Goal: Task Accomplishment & Management: Use online tool/utility

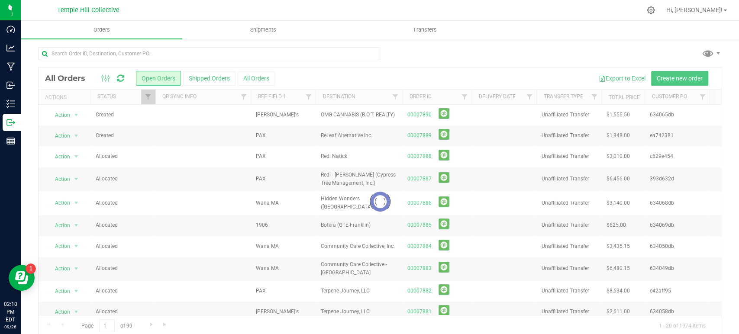
click at [527, 99] on div at bounding box center [380, 202] width 683 height 268
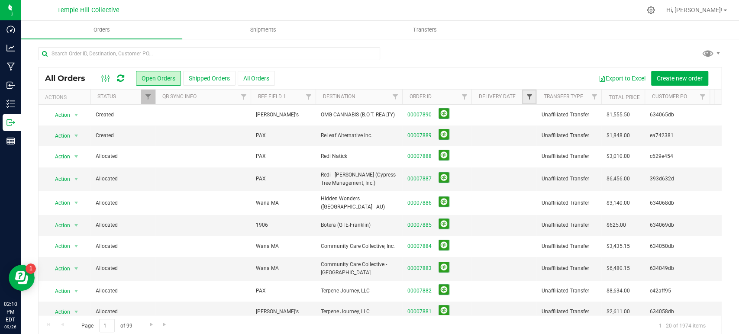
click at [527, 99] on span "Filter" at bounding box center [528, 96] width 7 height 7
click at [593, 149] on input "text" at bounding box center [566, 149] width 76 height 12
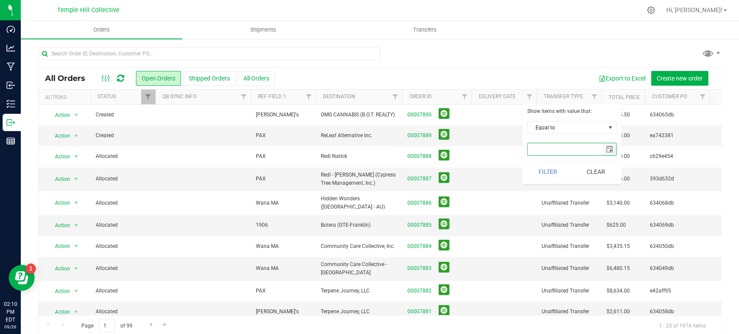
click at [611, 148] on span "select" at bounding box center [609, 149] width 7 height 7
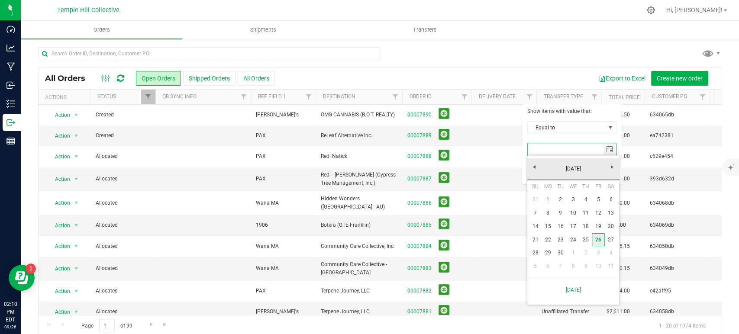
click at [599, 239] on link "26" at bounding box center [598, 239] width 13 height 13
type input "9/26/2025"
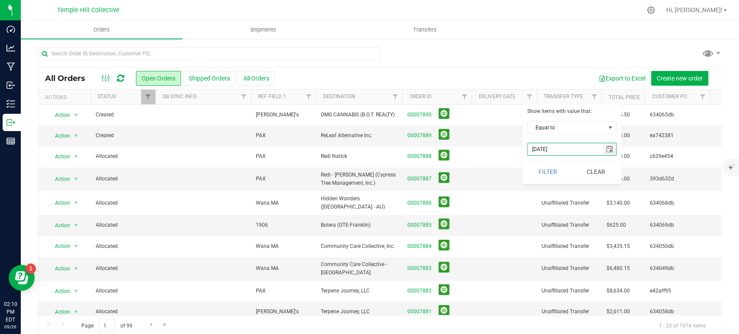
drag, startPoint x: 551, startPoint y: 170, endPoint x: 523, endPoint y: 171, distance: 27.7
click at [551, 171] on button "Filter" at bounding box center [548, 171] width 42 height 19
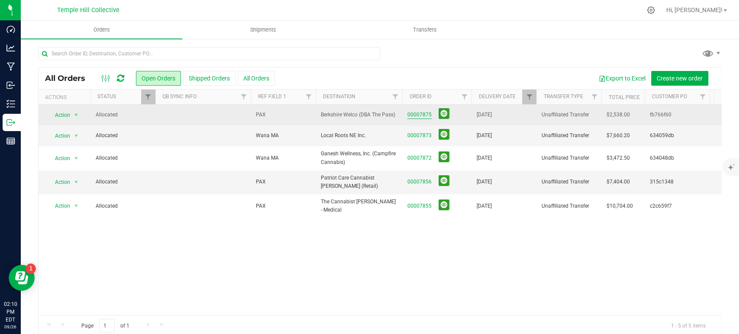
click at [423, 113] on link "00007875" at bounding box center [419, 115] width 24 height 8
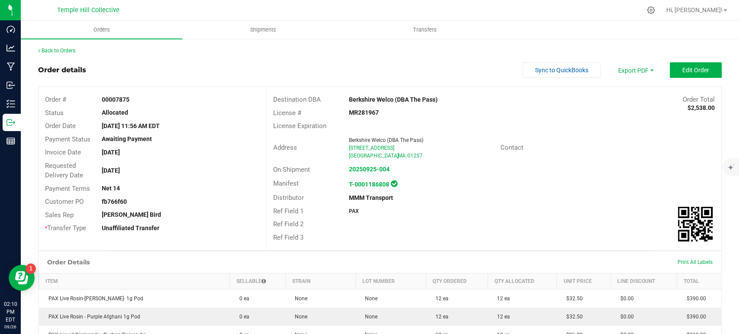
click at [120, 198] on strong "fb766f60" at bounding box center [114, 201] width 25 height 7
copy strong "fb766f60"
click at [535, 68] on span "Sync to QuickBooks" at bounding box center [561, 70] width 53 height 7
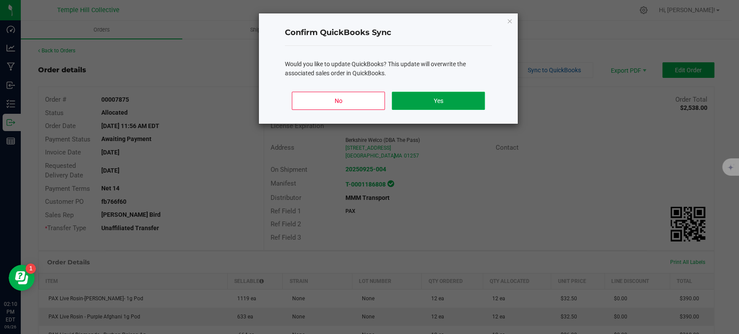
click at [417, 100] on button "Yes" at bounding box center [438, 101] width 93 height 18
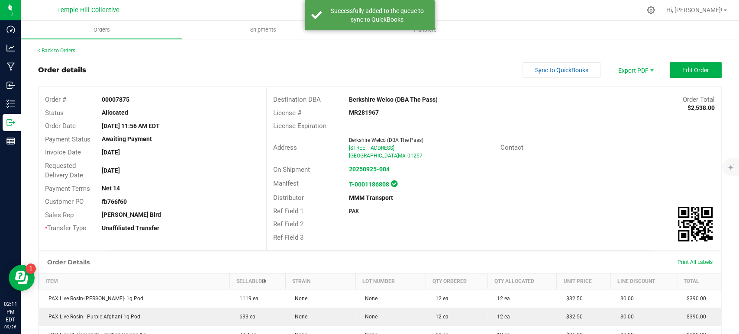
click at [75, 50] on link "Back to Orders" at bounding box center [56, 51] width 37 height 6
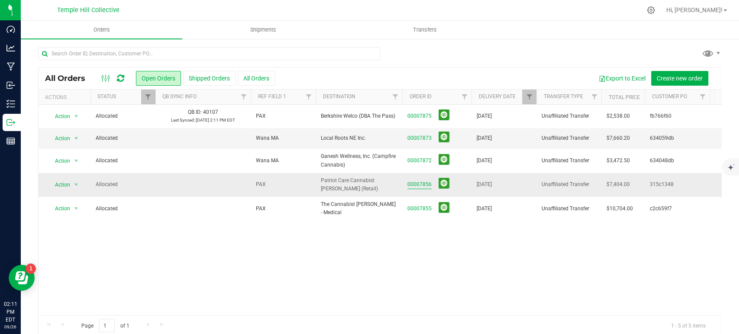
click at [425, 183] on link "00007856" at bounding box center [419, 184] width 24 height 8
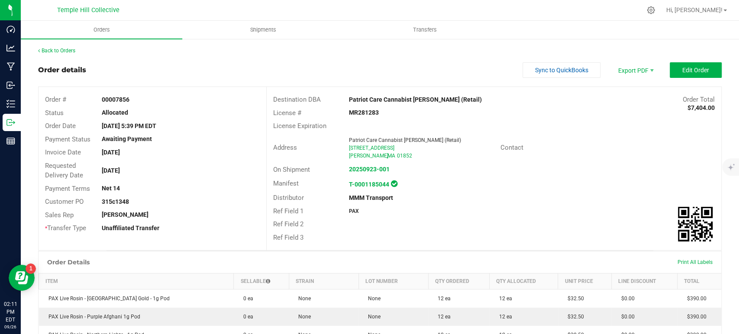
click at [127, 197] on div "315c1348" at bounding box center [180, 201] width 171 height 9
click at [121, 204] on strong "315c1348" at bounding box center [115, 201] width 27 height 7
copy strong "315c1348"
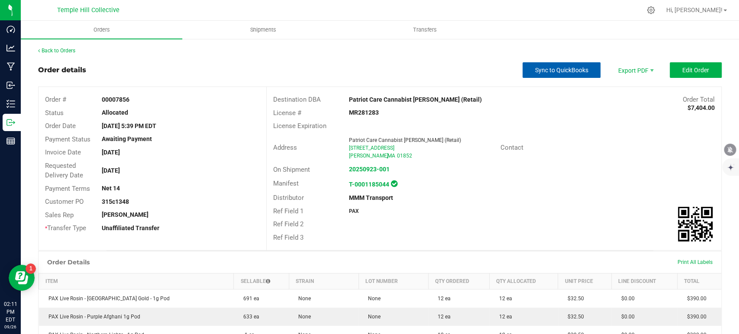
click at [569, 62] on button "Sync to QuickBooks" at bounding box center [561, 70] width 78 height 16
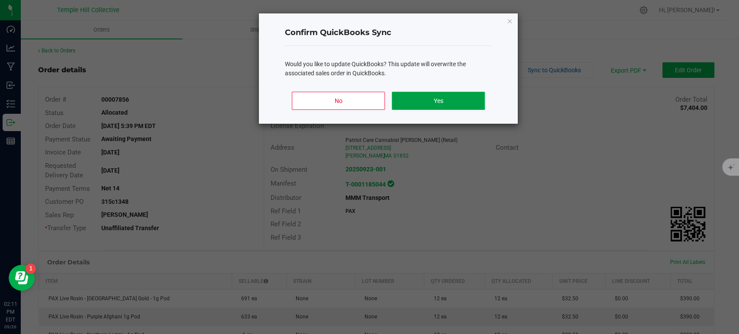
click at [455, 95] on button "Yes" at bounding box center [438, 101] width 93 height 18
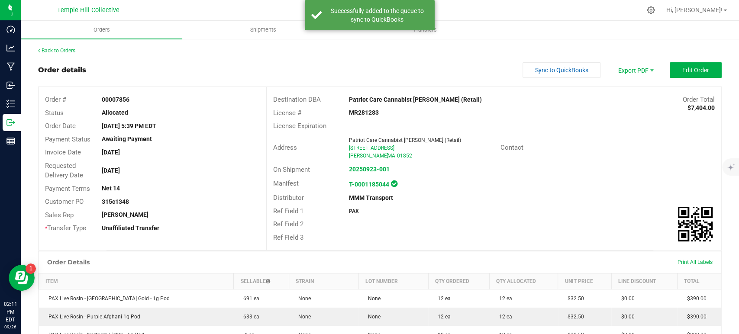
click at [58, 48] on link "Back to Orders" at bounding box center [56, 51] width 37 height 6
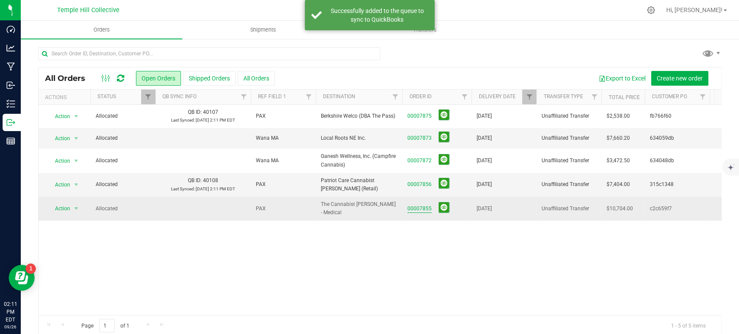
click at [427, 205] on link "00007855" at bounding box center [419, 209] width 24 height 8
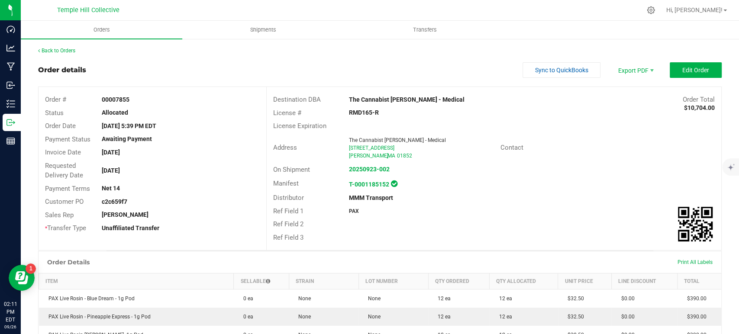
click at [119, 199] on strong "c2c659f7" at bounding box center [115, 201] width 26 height 7
copy strong "c2c659f7"
click at [540, 67] on span "Sync to QuickBooks" at bounding box center [561, 70] width 53 height 7
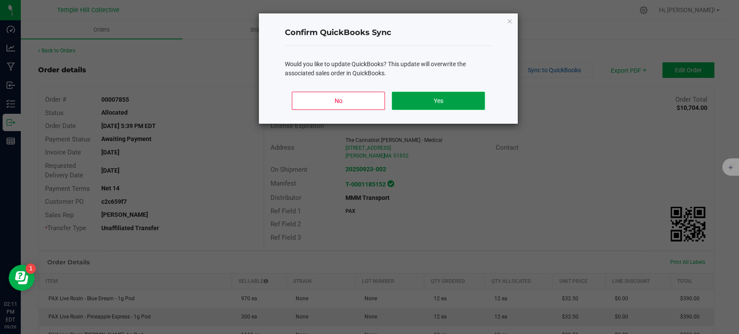
click at [416, 99] on button "Yes" at bounding box center [438, 101] width 93 height 18
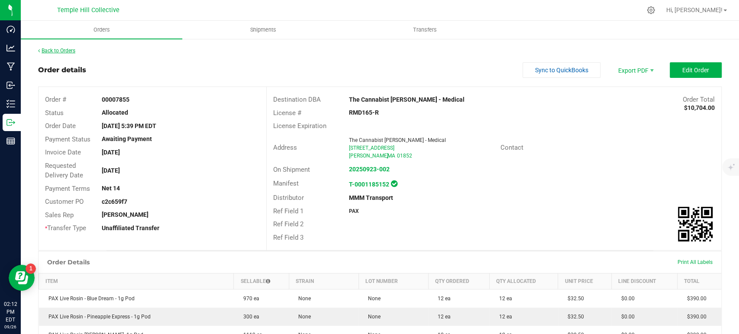
click at [53, 52] on link "Back to Orders" at bounding box center [56, 51] width 37 height 6
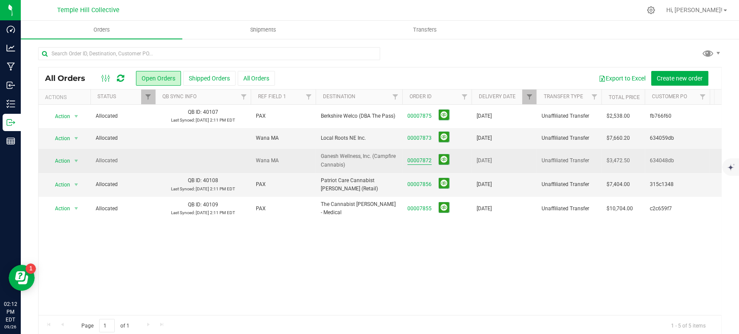
click at [429, 158] on link "00007872" at bounding box center [419, 161] width 24 height 8
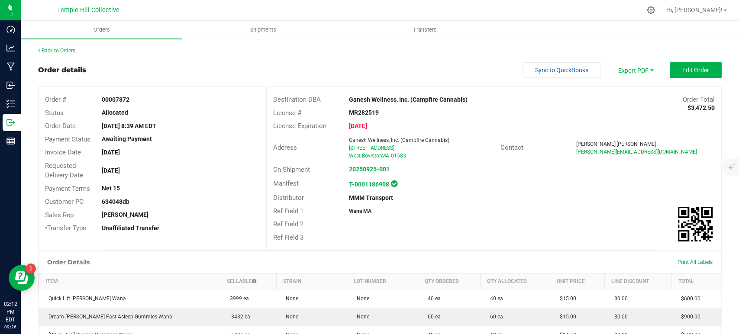
click at [115, 200] on strong "634048db" at bounding box center [116, 201] width 28 height 7
copy strong "634048db"
click at [567, 70] on span "Sync to QuickBooks" at bounding box center [561, 70] width 53 height 7
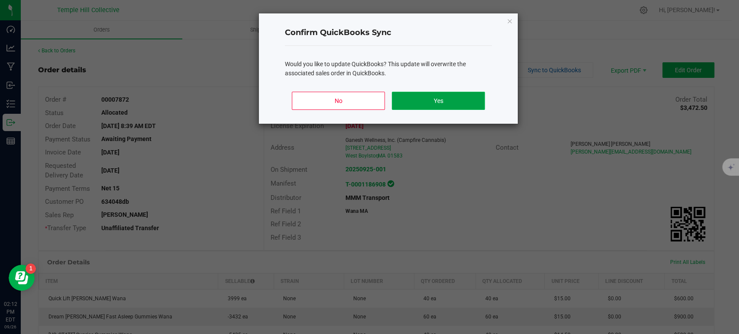
click at [443, 96] on button "Yes" at bounding box center [438, 101] width 93 height 18
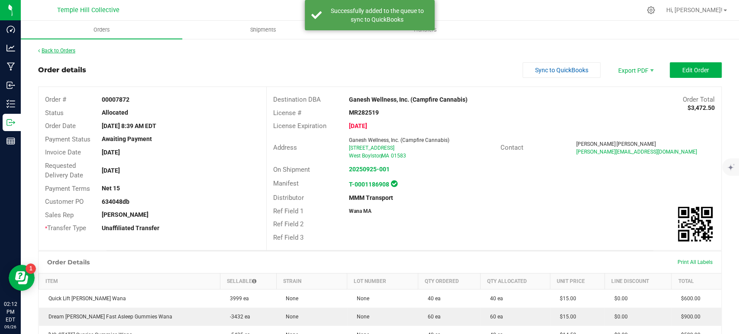
click at [71, 49] on link "Back to Orders" at bounding box center [56, 51] width 37 height 6
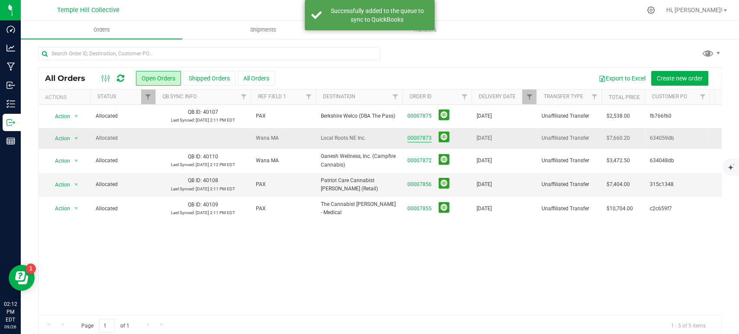
click at [417, 136] on link "00007873" at bounding box center [419, 138] width 24 height 8
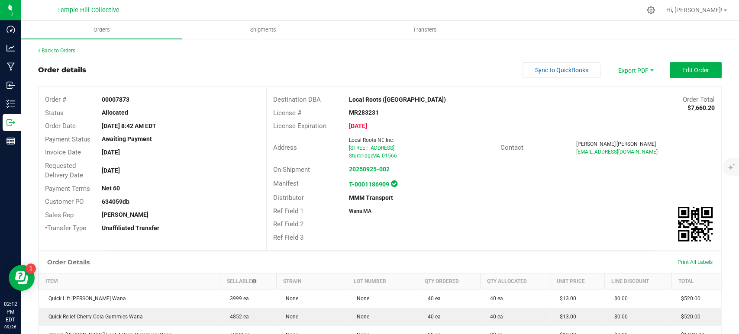
click at [72, 49] on link "Back to Orders" at bounding box center [56, 51] width 37 height 6
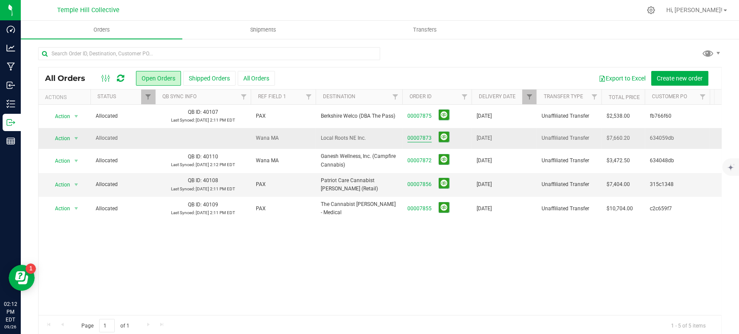
click at [422, 138] on link "00007873" at bounding box center [419, 138] width 24 height 8
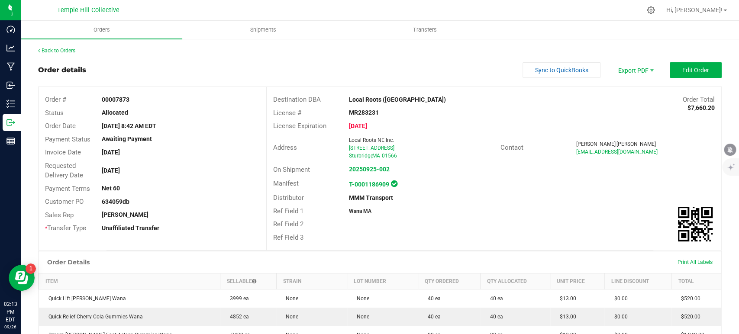
click at [122, 200] on strong "634059db" at bounding box center [116, 201] width 28 height 7
copy strong "634059db"
click at [564, 69] on span "Sync to QuickBooks" at bounding box center [561, 70] width 53 height 7
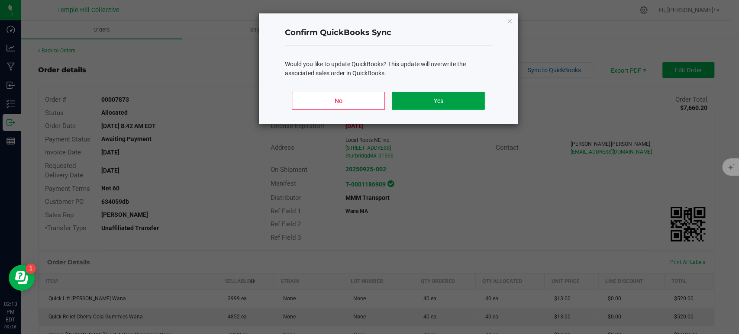
click at [431, 103] on button "Yes" at bounding box center [438, 101] width 93 height 18
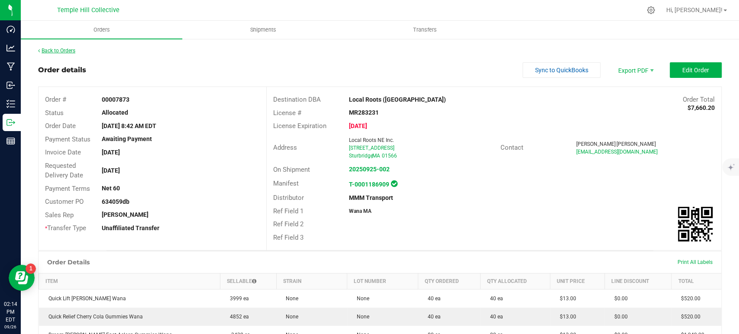
click at [75, 51] on link "Back to Orders" at bounding box center [56, 51] width 37 height 6
